Goal: Book appointment/travel/reservation

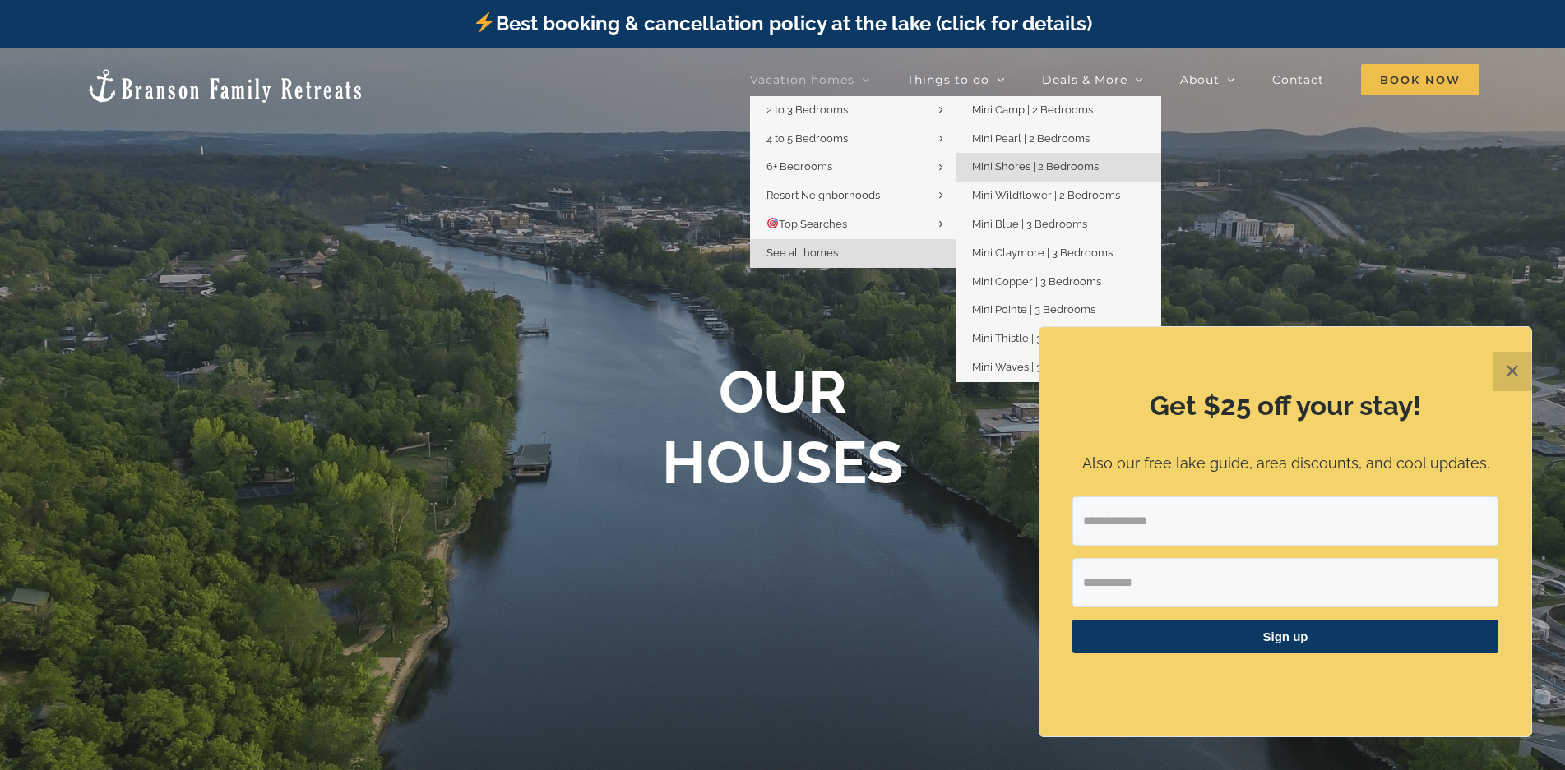
click at [1033, 169] on span "Mini Shores | 2 Bedrooms" at bounding box center [1035, 166] width 127 height 12
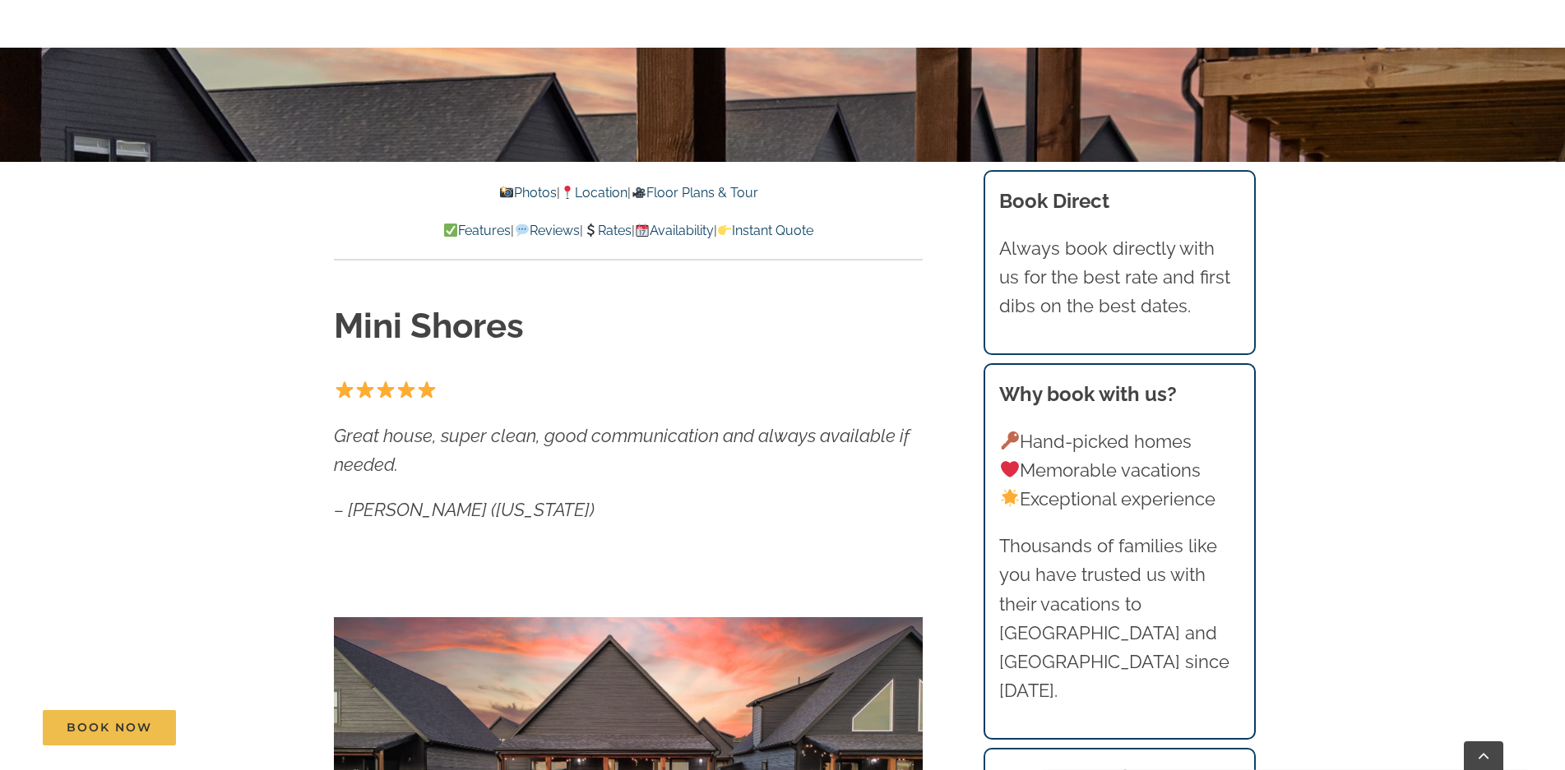
scroll to position [658, 0]
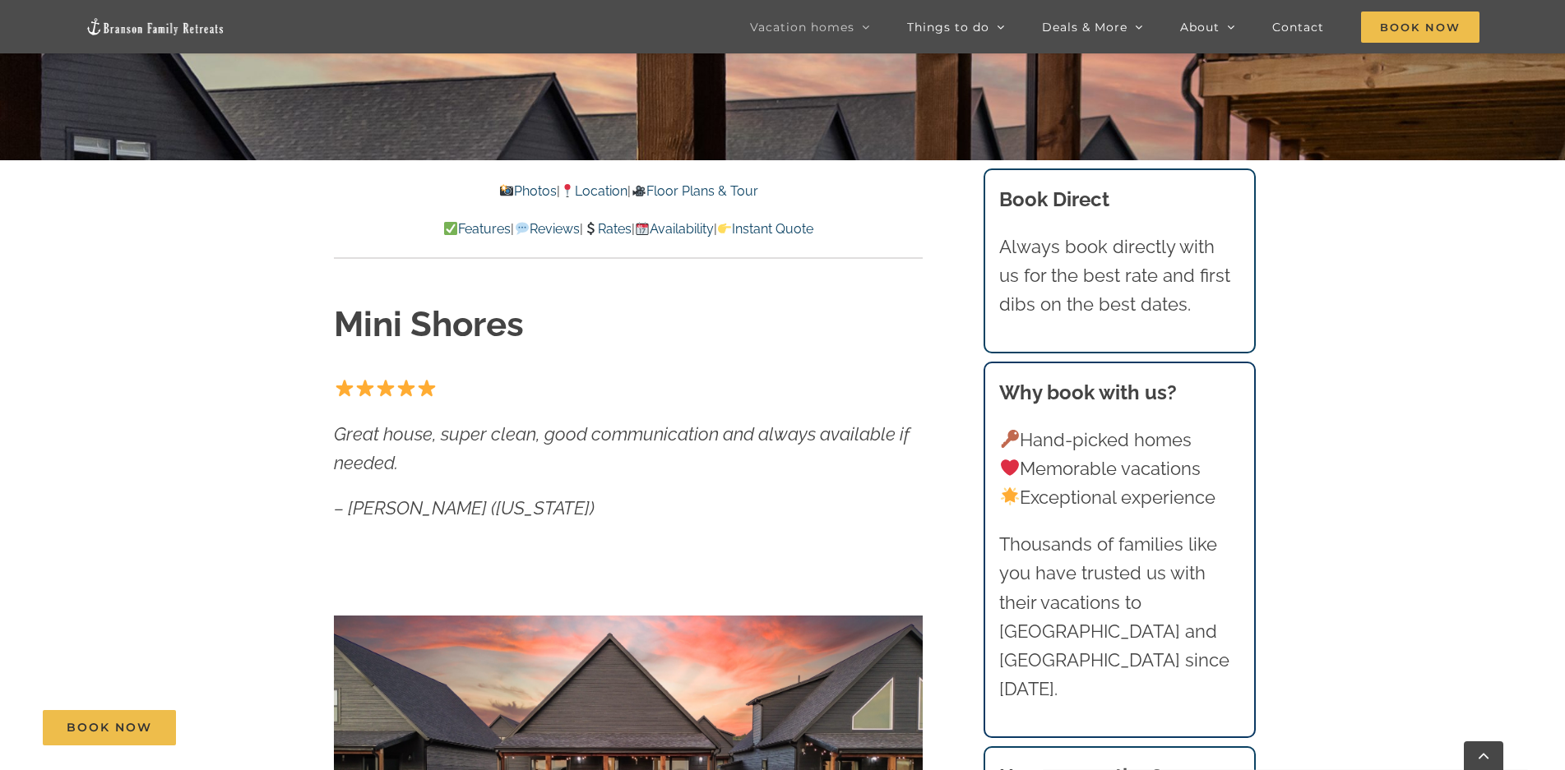
click at [689, 229] on link "Availability" at bounding box center [674, 229] width 79 height 16
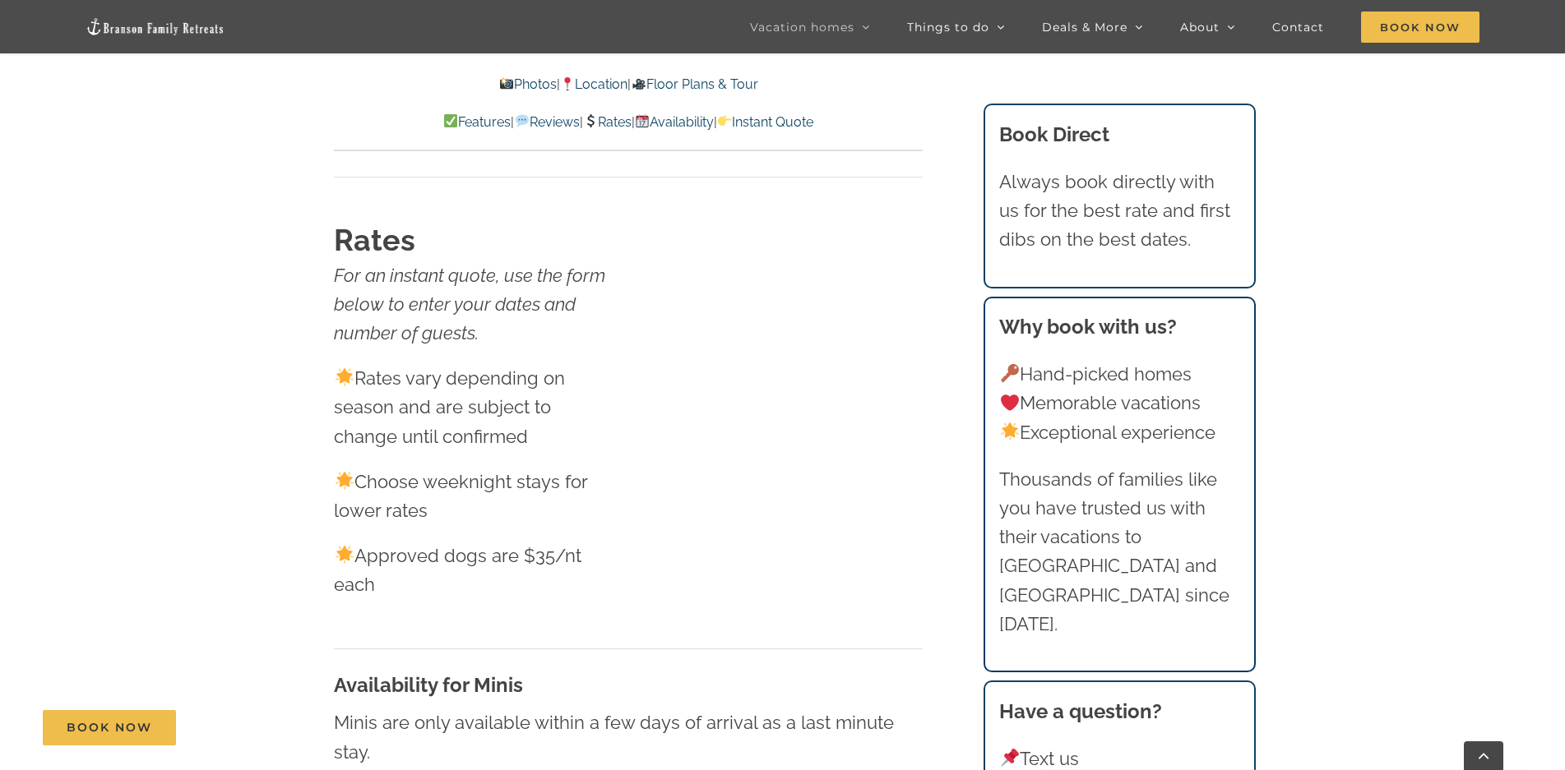
scroll to position [9275, 0]
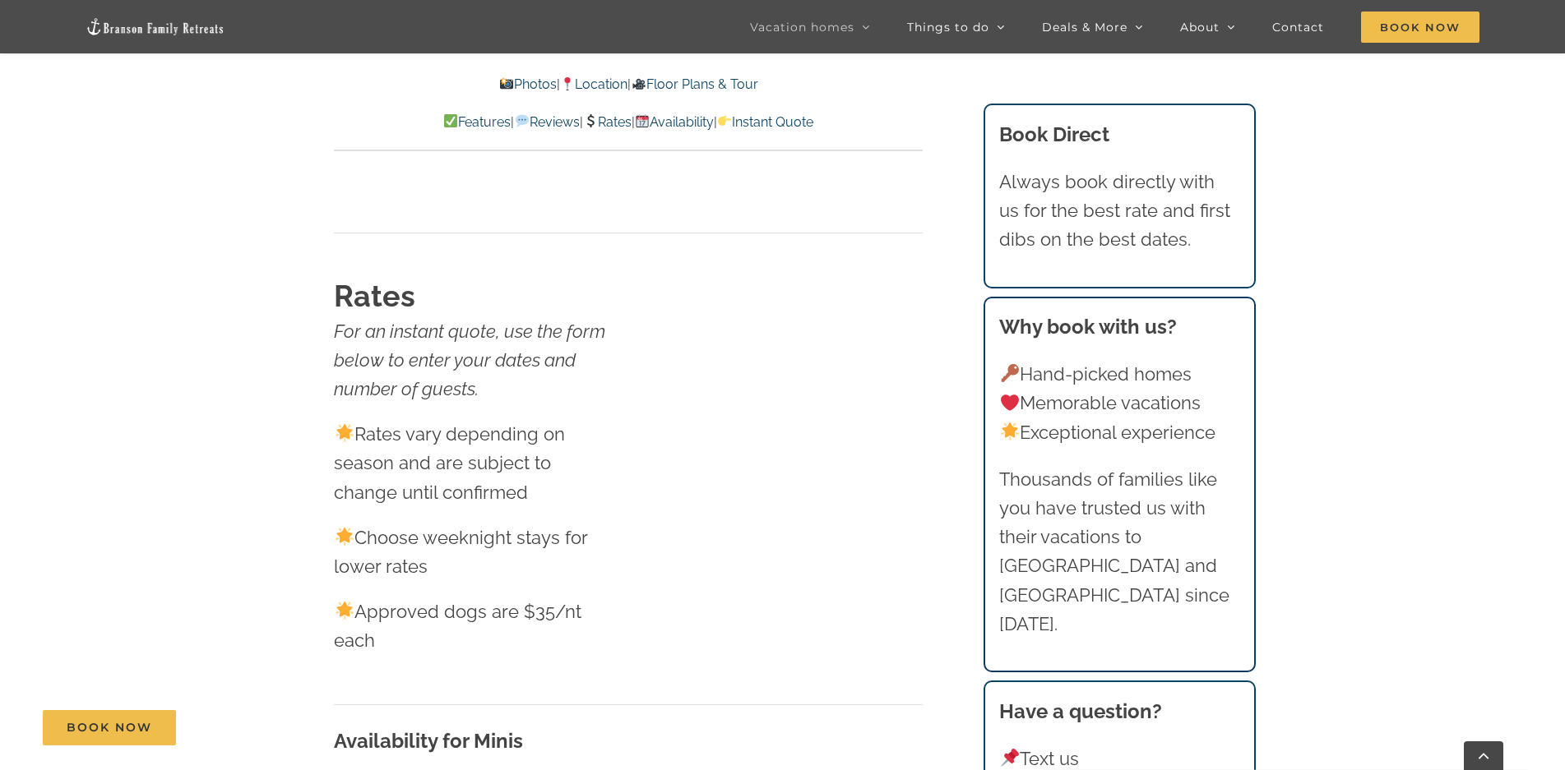
click at [608, 119] on link "Rates" at bounding box center [607, 122] width 49 height 16
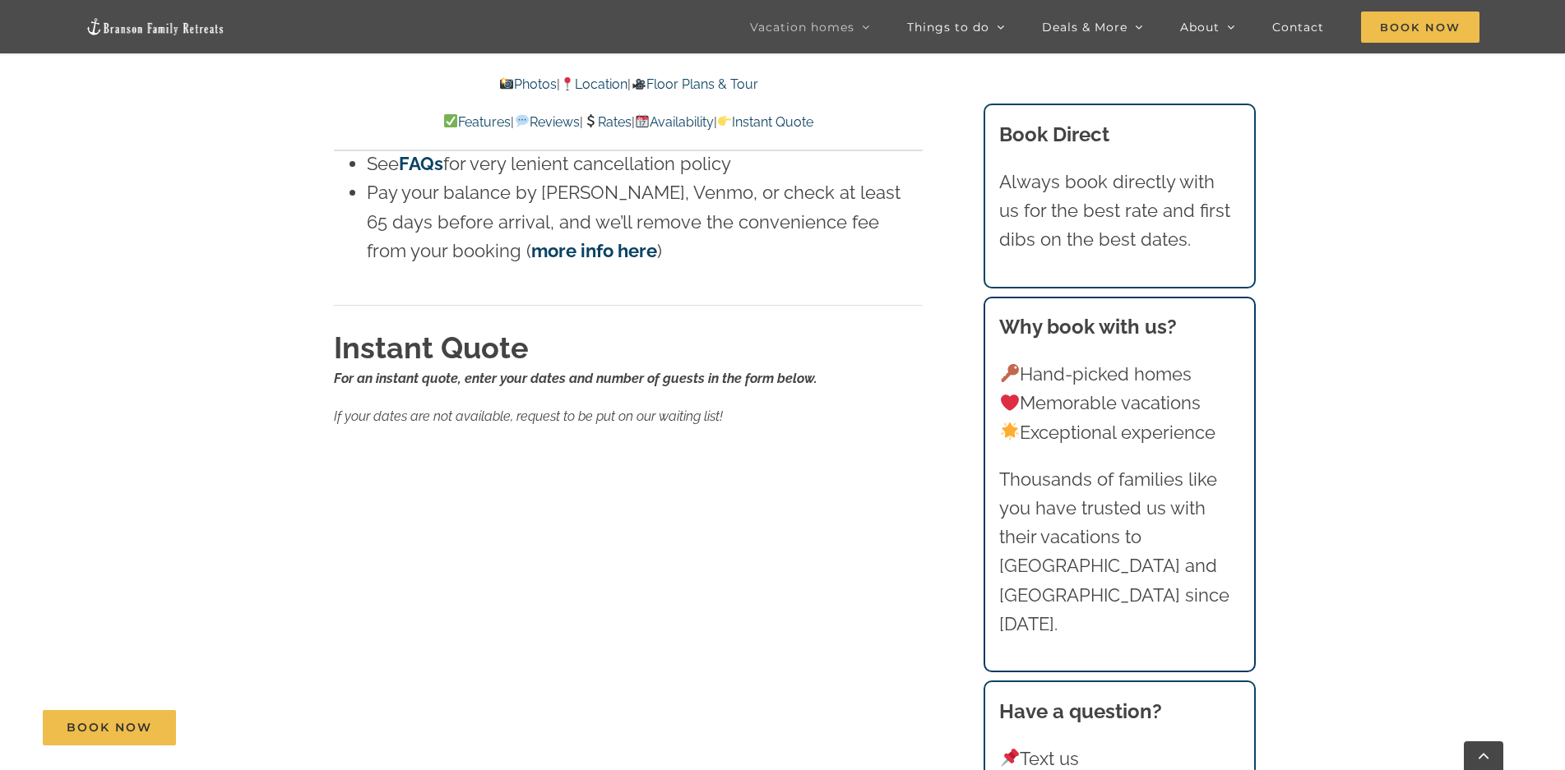
scroll to position [10097, 0]
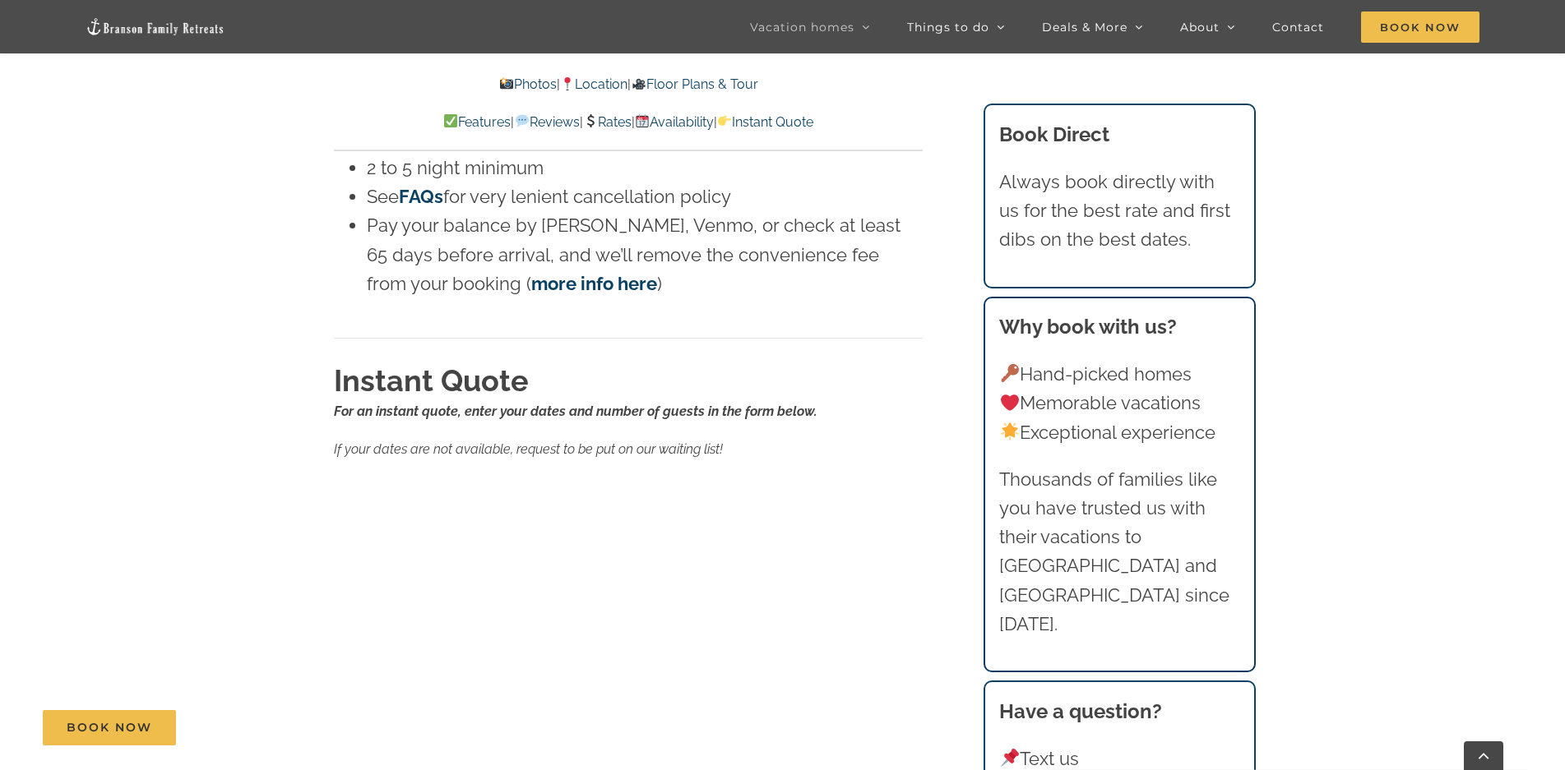
click at [615, 125] on link "Rates" at bounding box center [607, 122] width 49 height 16
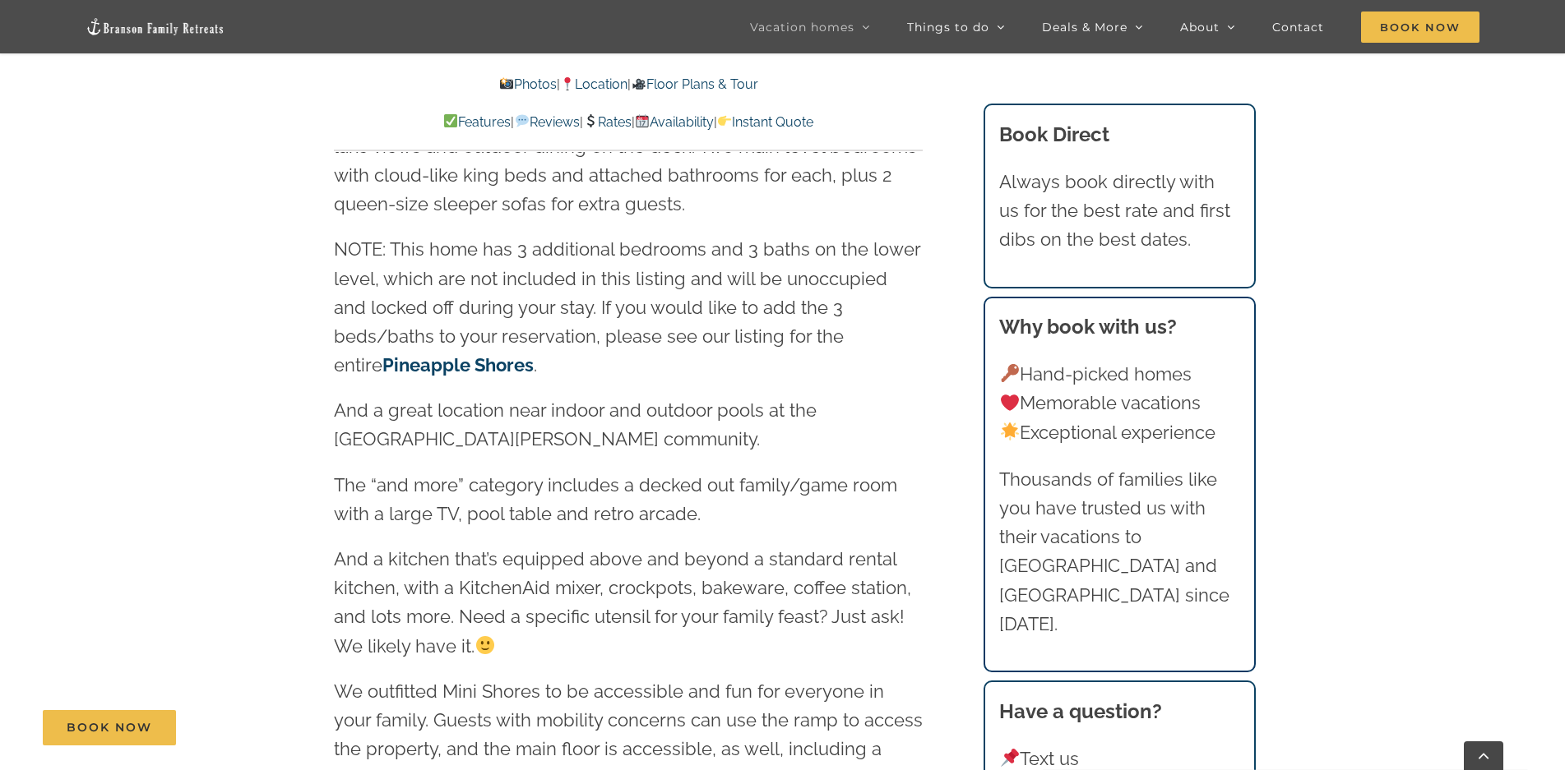
scroll to position [1793, 0]
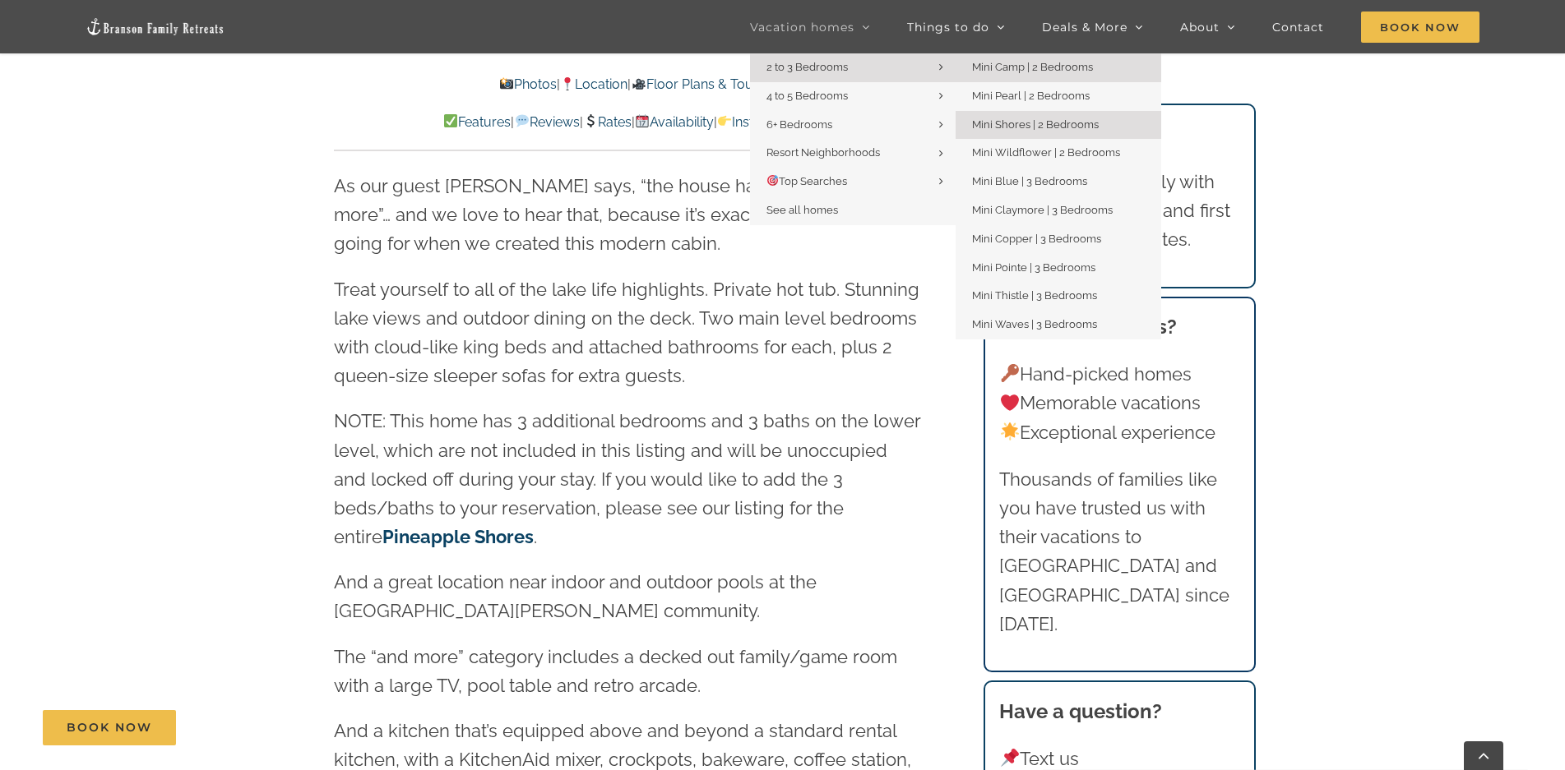
click at [987, 70] on span "Mini Camp | 2 Bedrooms" at bounding box center [1032, 67] width 121 height 12
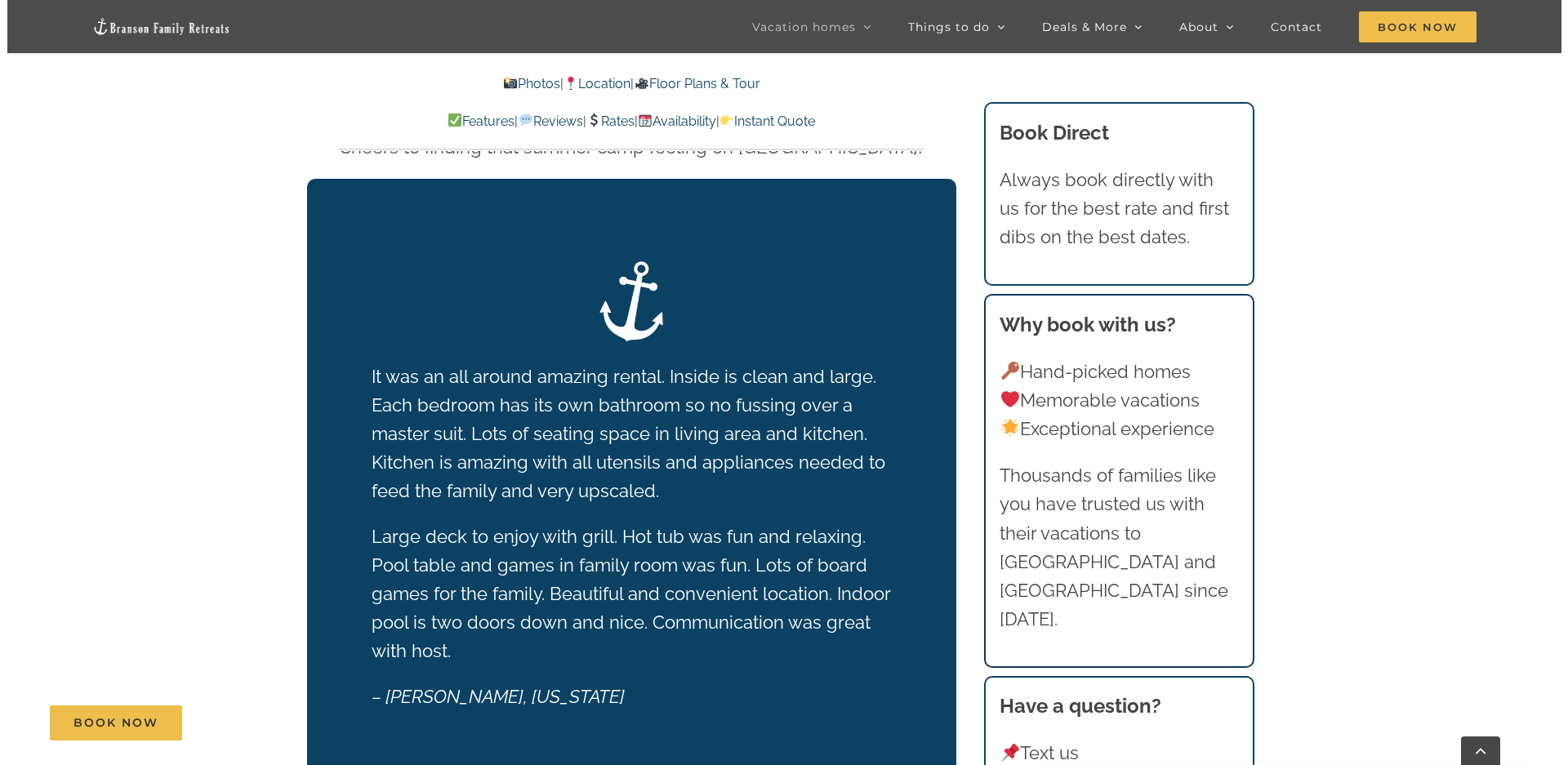
scroll to position [3512, 0]
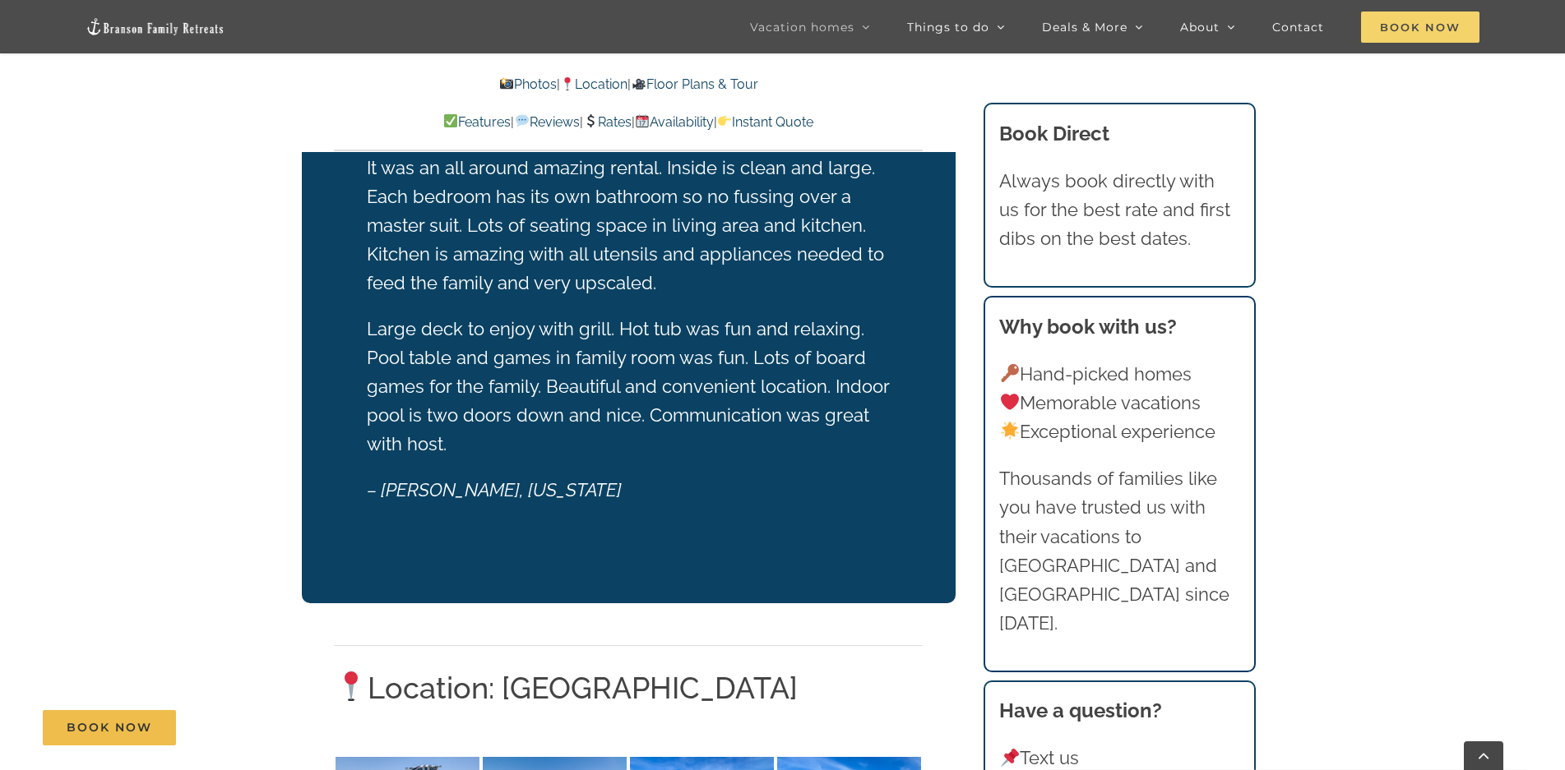
click at [1403, 30] on span "Book Now" at bounding box center [1420, 27] width 118 height 31
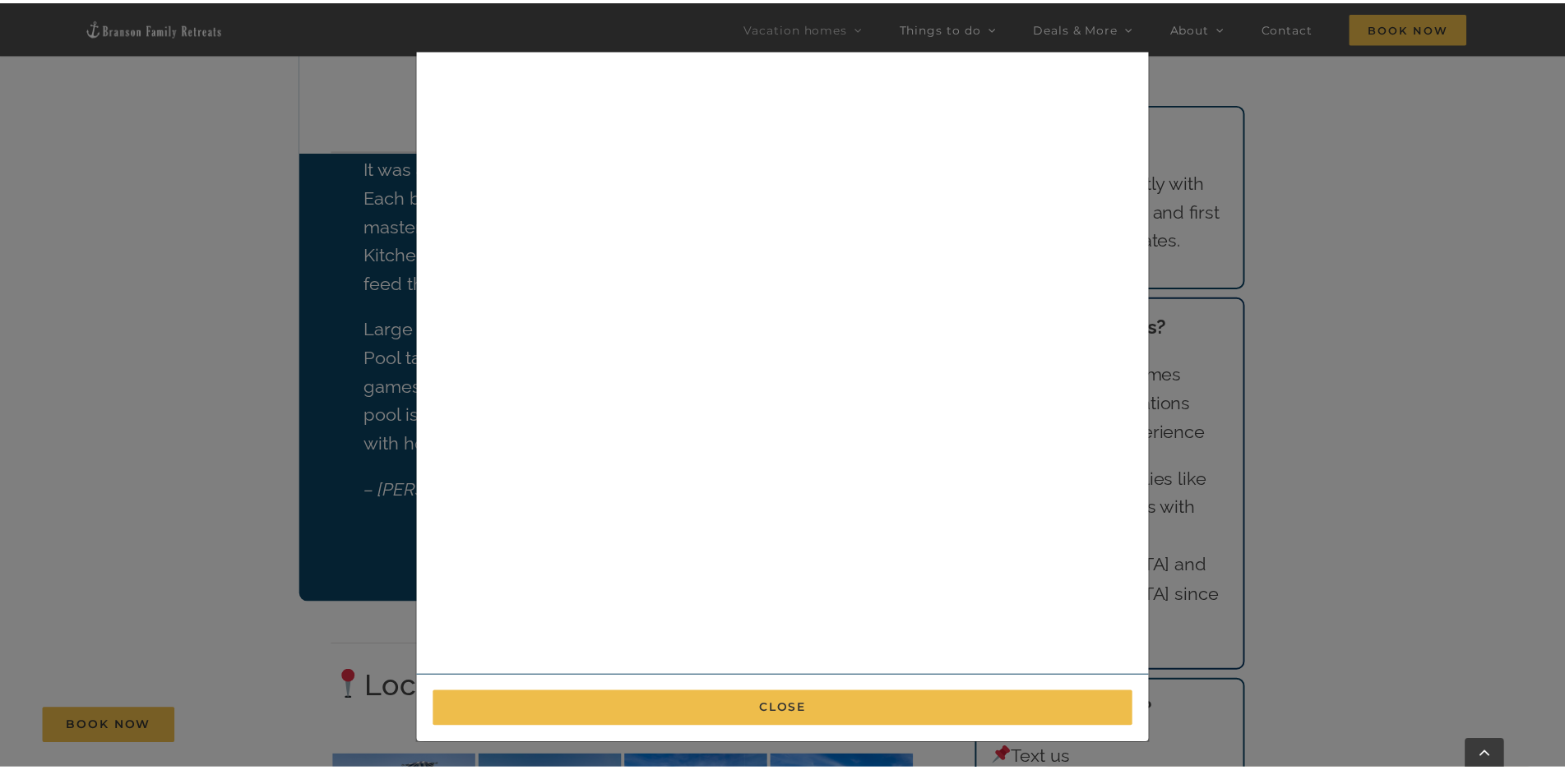
scroll to position [0, 0]
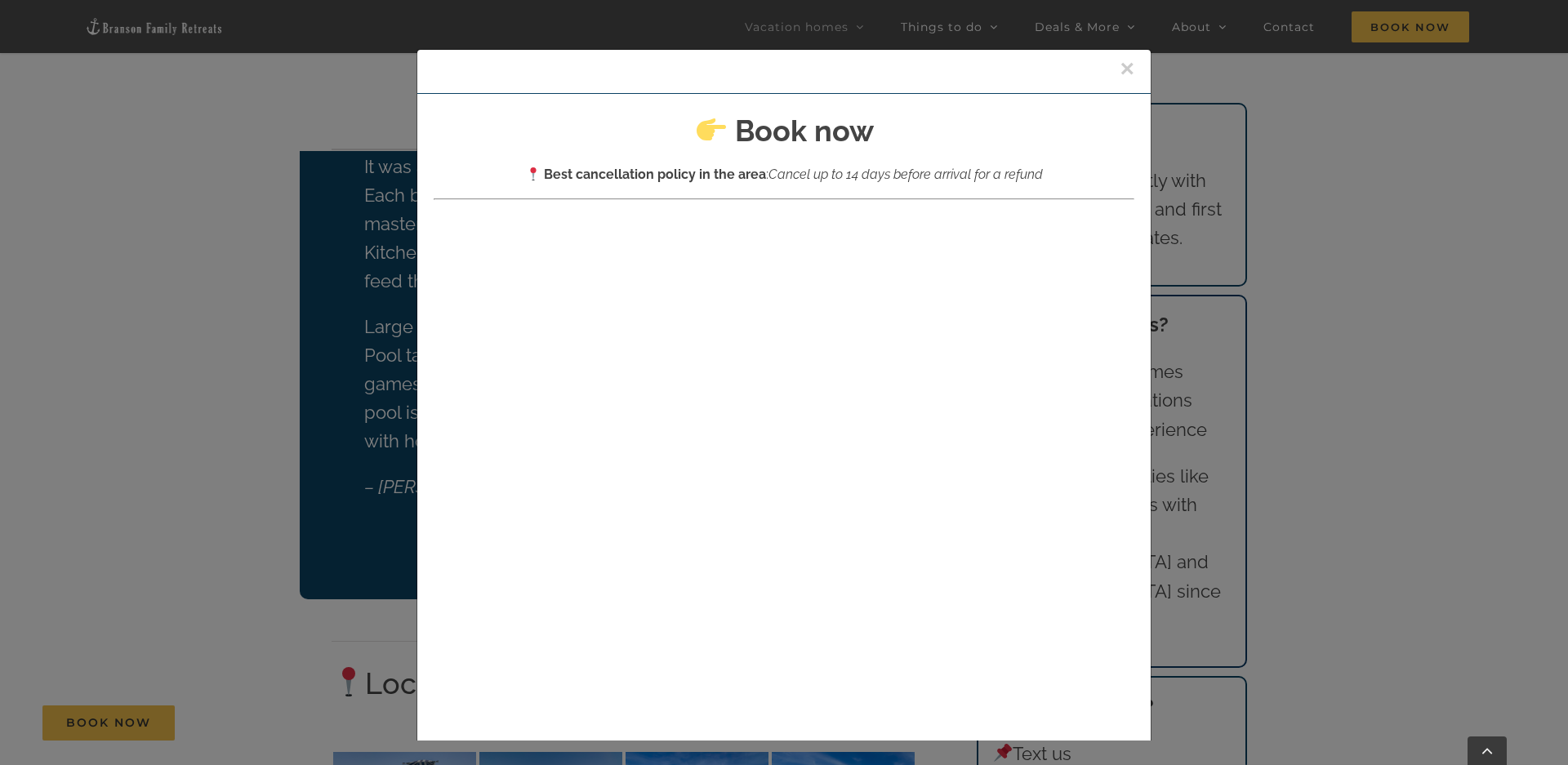
click at [1119, 68] on button "×" at bounding box center [1126, 69] width 15 height 25
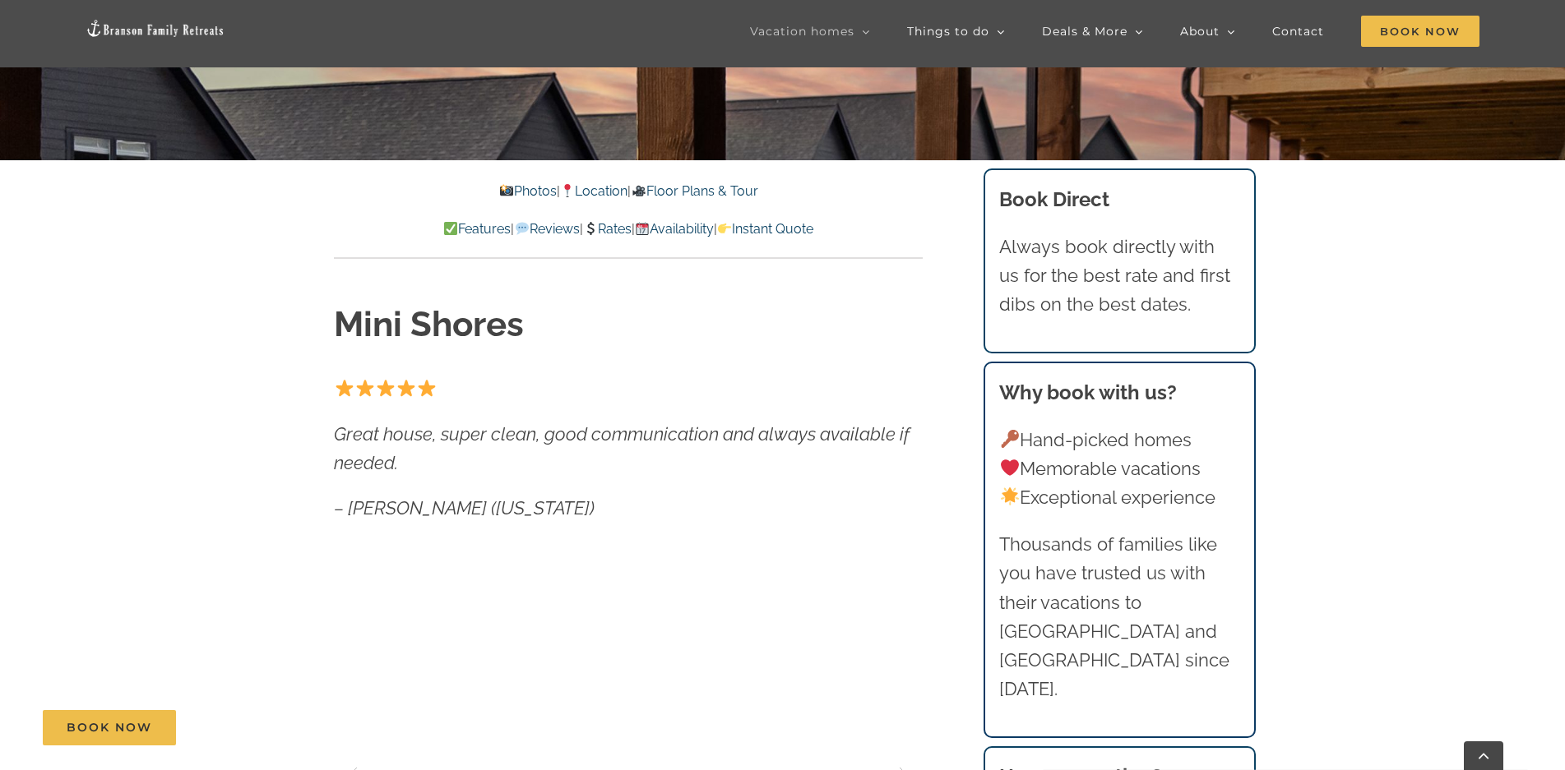
scroll to position [658, 0]
